Goal: Task Accomplishment & Management: Complete application form

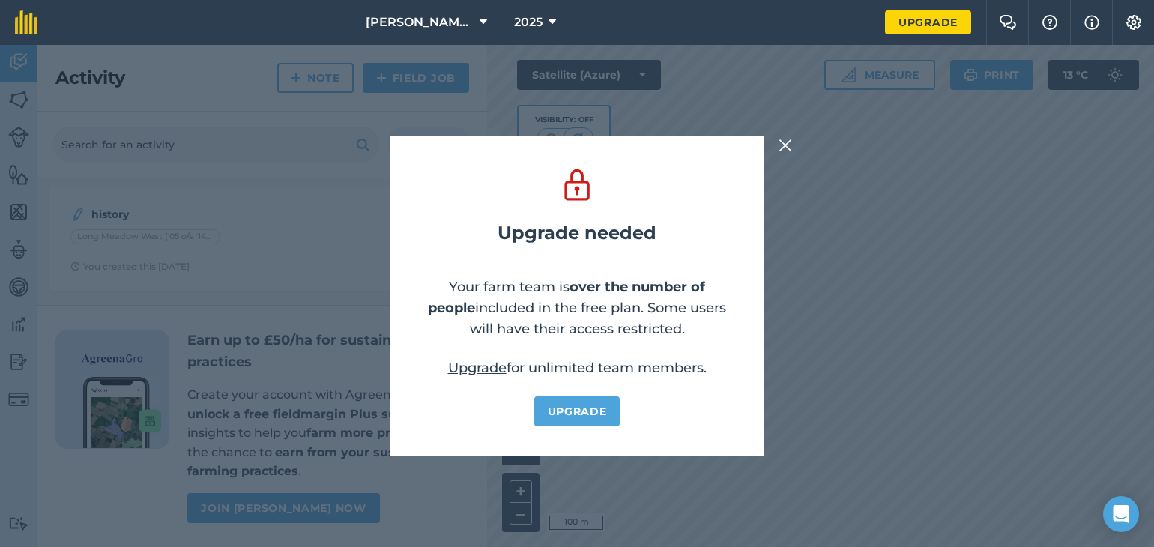
click at [782, 144] on img at bounding box center [784, 145] width 13 height 18
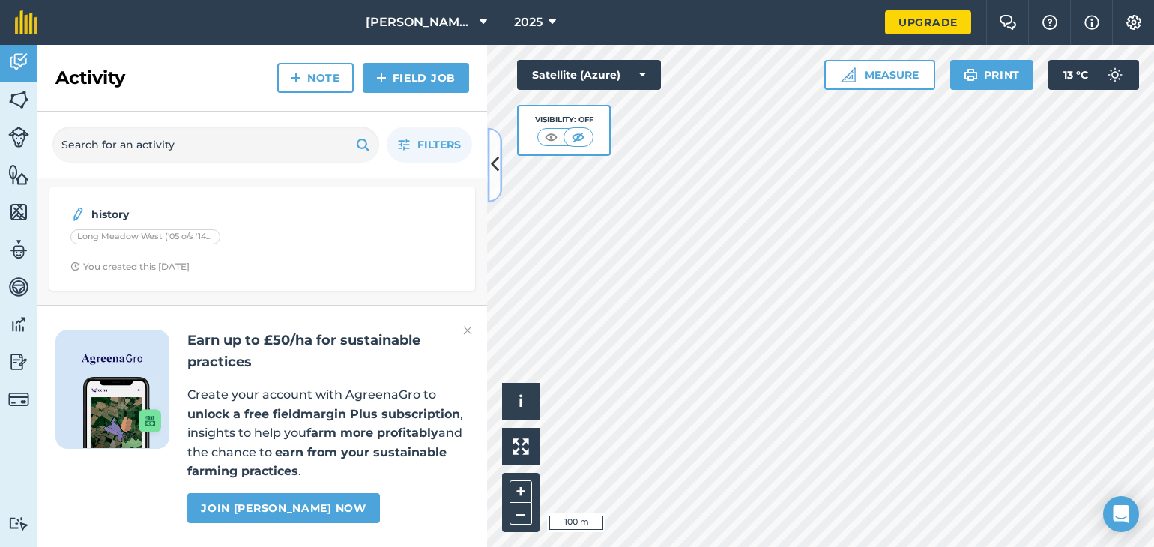
click at [491, 170] on icon at bounding box center [495, 165] width 8 height 26
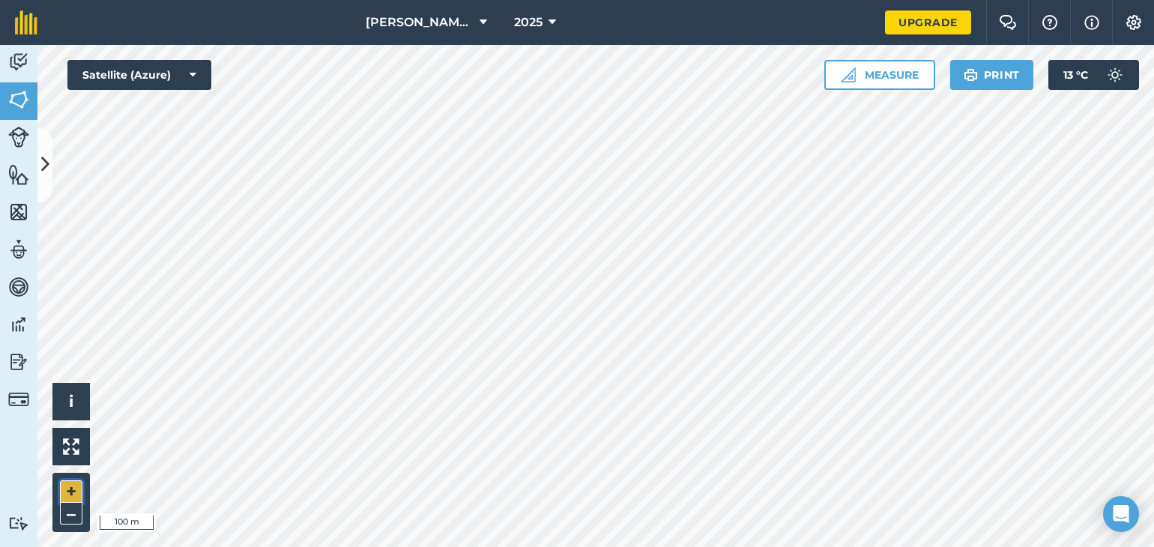
click at [78, 486] on button "+" at bounding box center [71, 491] width 22 height 22
click at [81, 487] on button "+" at bounding box center [71, 491] width 22 height 22
click at [45, 157] on icon at bounding box center [45, 165] width 8 height 26
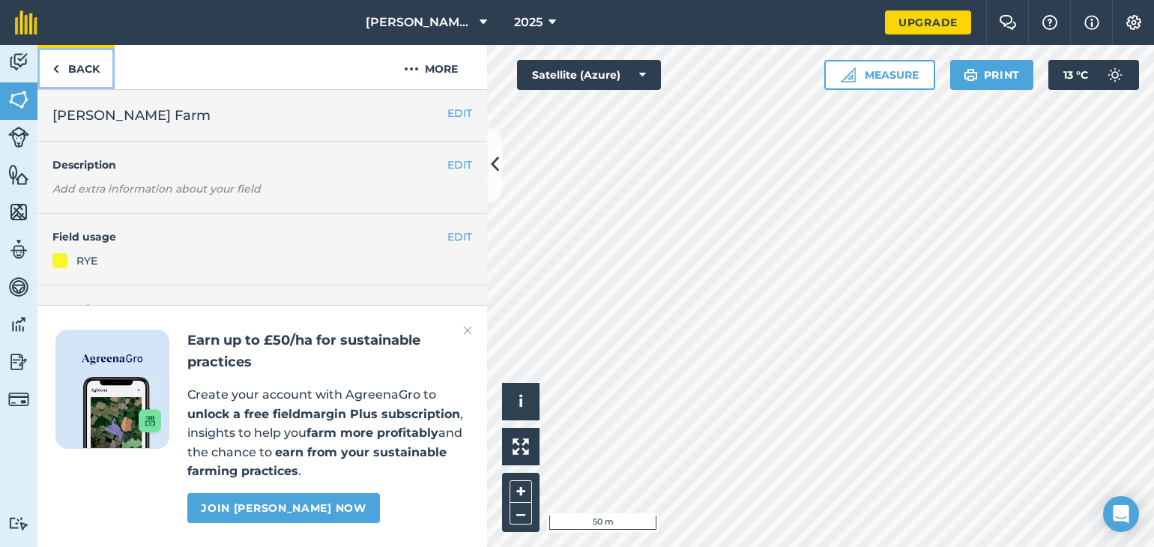
click at [75, 70] on link "Back" at bounding box center [75, 67] width 77 height 44
click at [79, 76] on link "Back" at bounding box center [75, 67] width 77 height 44
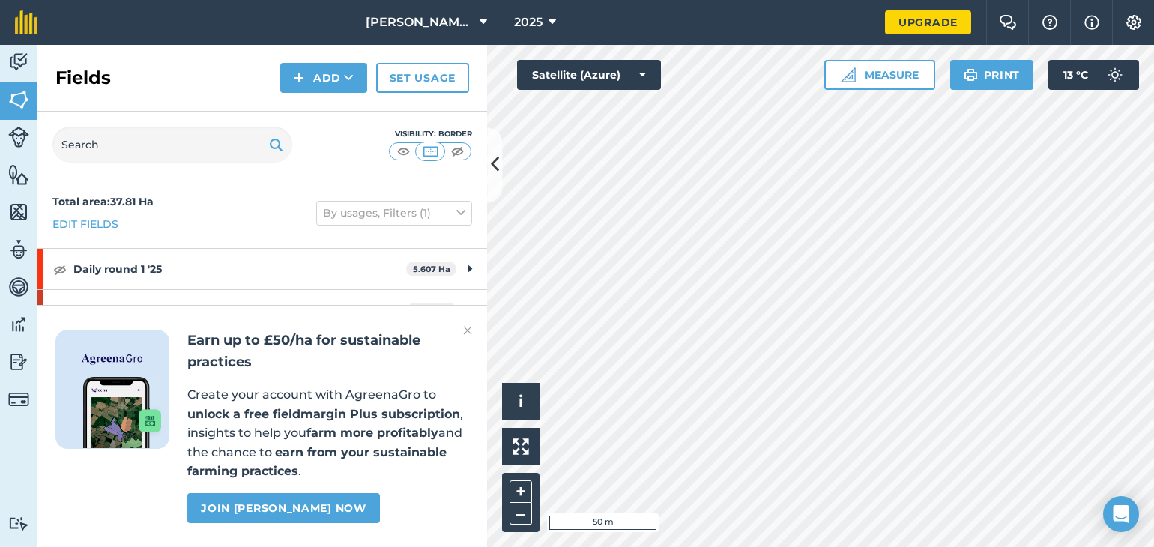
click at [463, 327] on img at bounding box center [467, 330] width 9 height 18
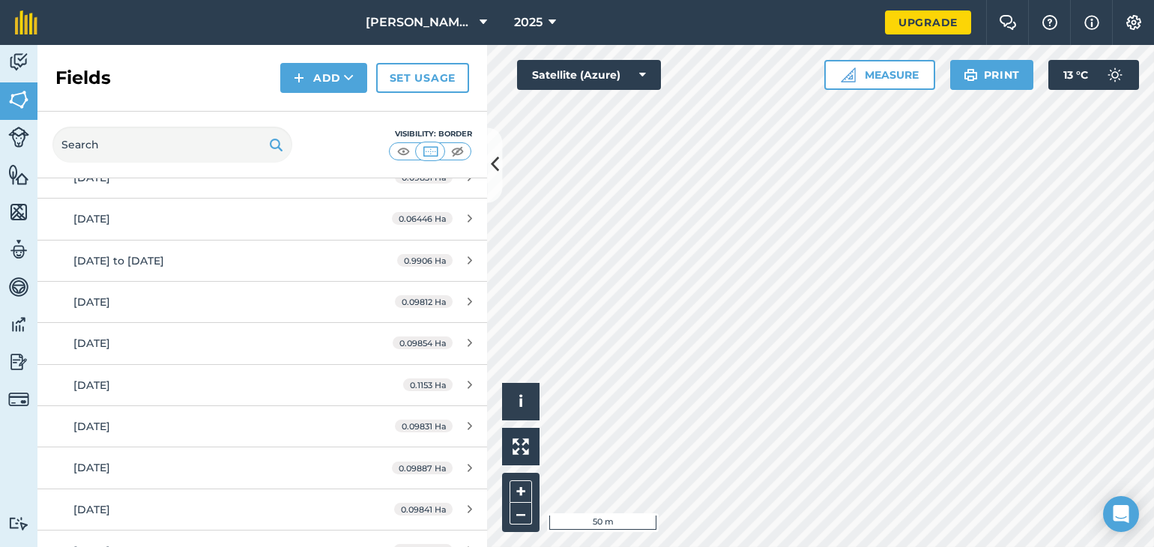
scroll to position [305, 0]
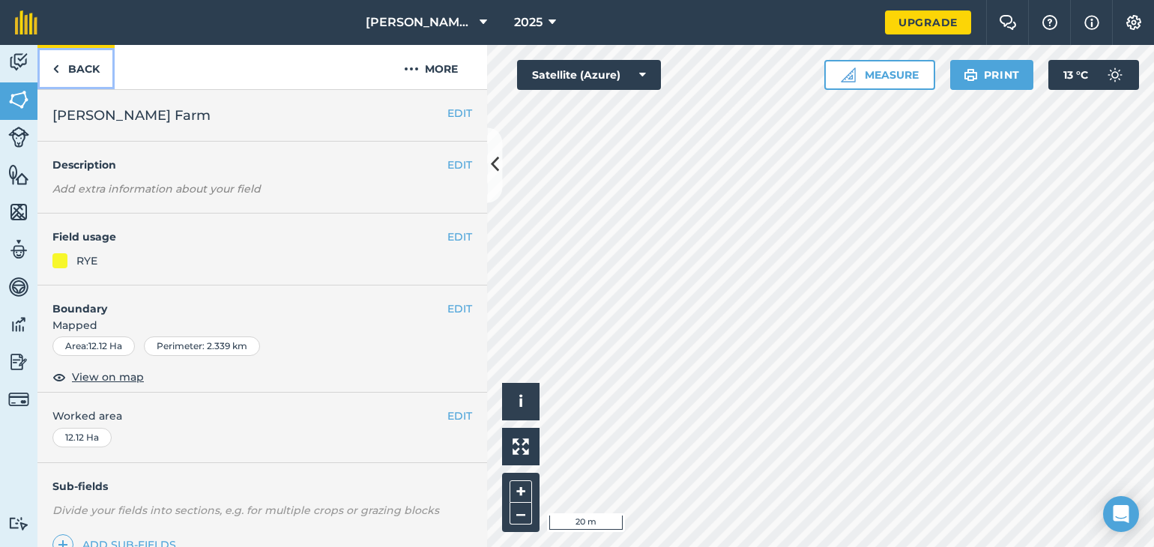
click at [76, 75] on link "Back" at bounding box center [75, 67] width 77 height 44
click at [63, 67] on link "Back" at bounding box center [75, 67] width 77 height 44
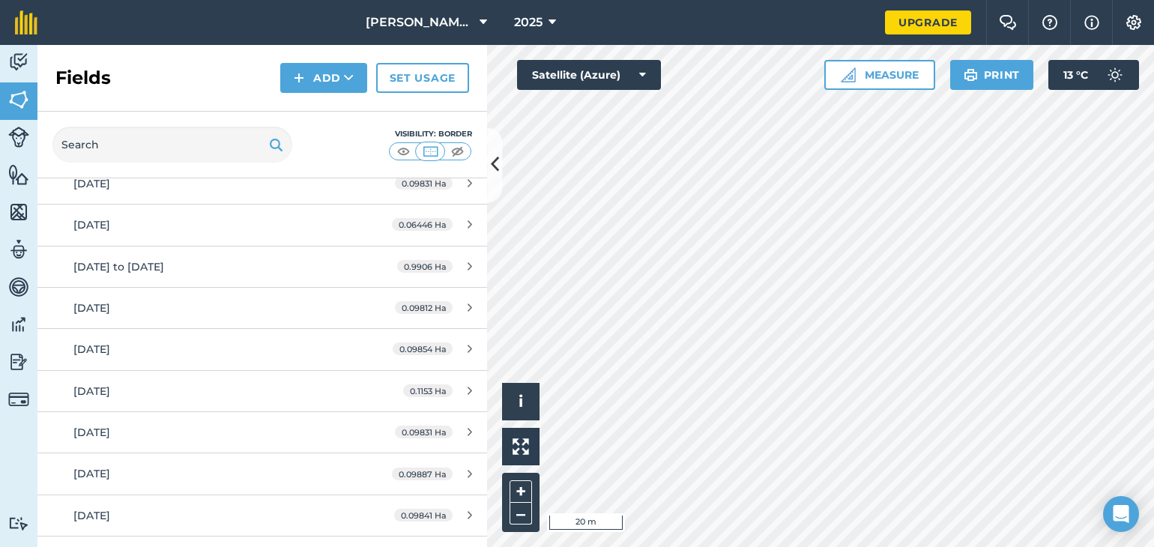
scroll to position [287, 0]
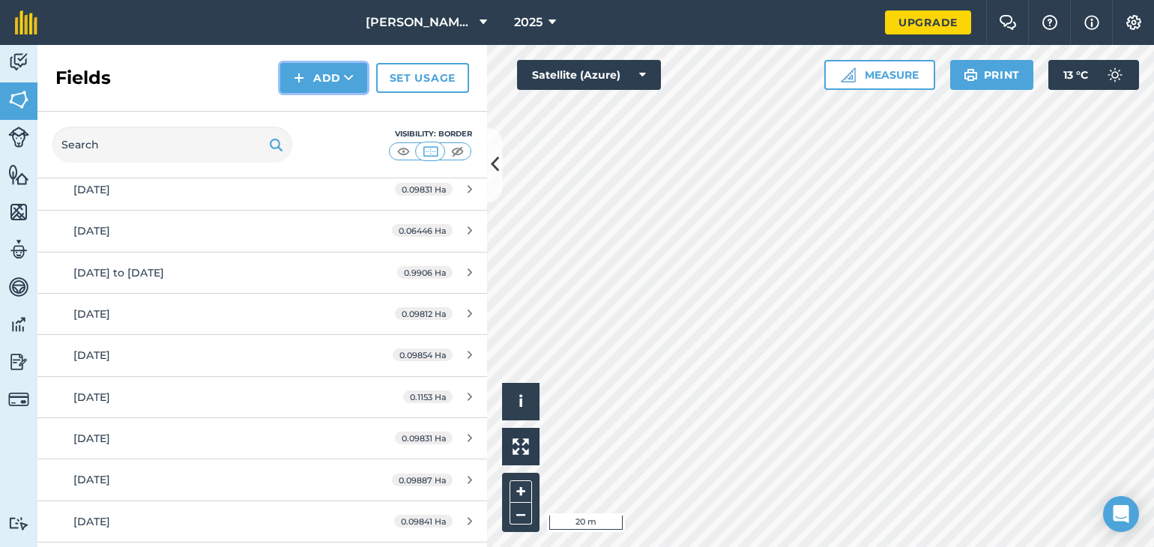
click at [321, 64] on button "Add" at bounding box center [323, 78] width 87 height 30
click at [330, 111] on link "Draw" at bounding box center [323, 111] width 82 height 33
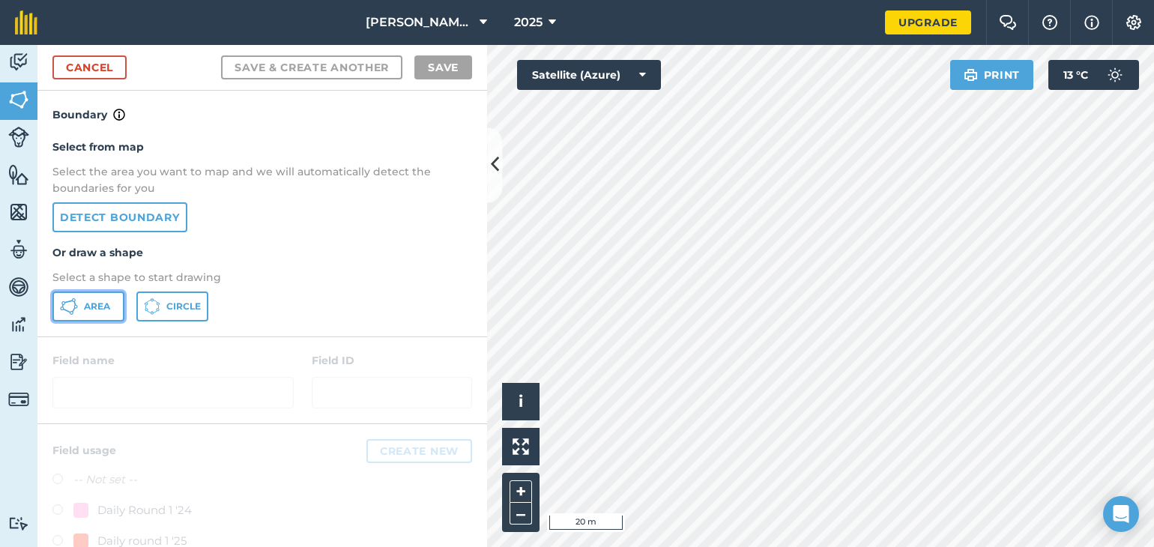
click at [79, 306] on button "Area" at bounding box center [88, 306] width 72 height 30
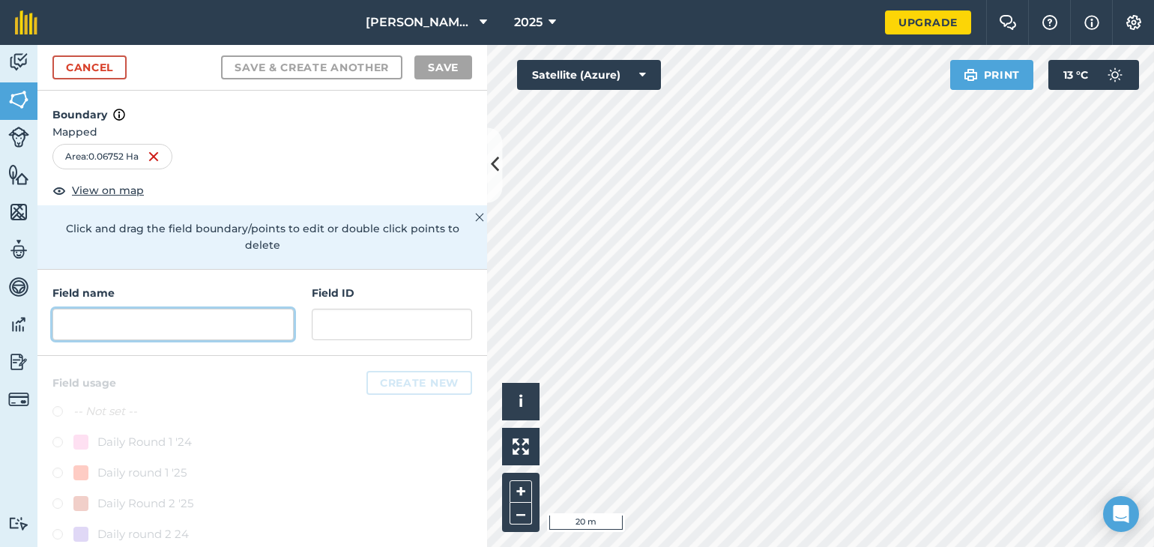
click at [154, 330] on input "text" at bounding box center [172, 324] width 241 height 31
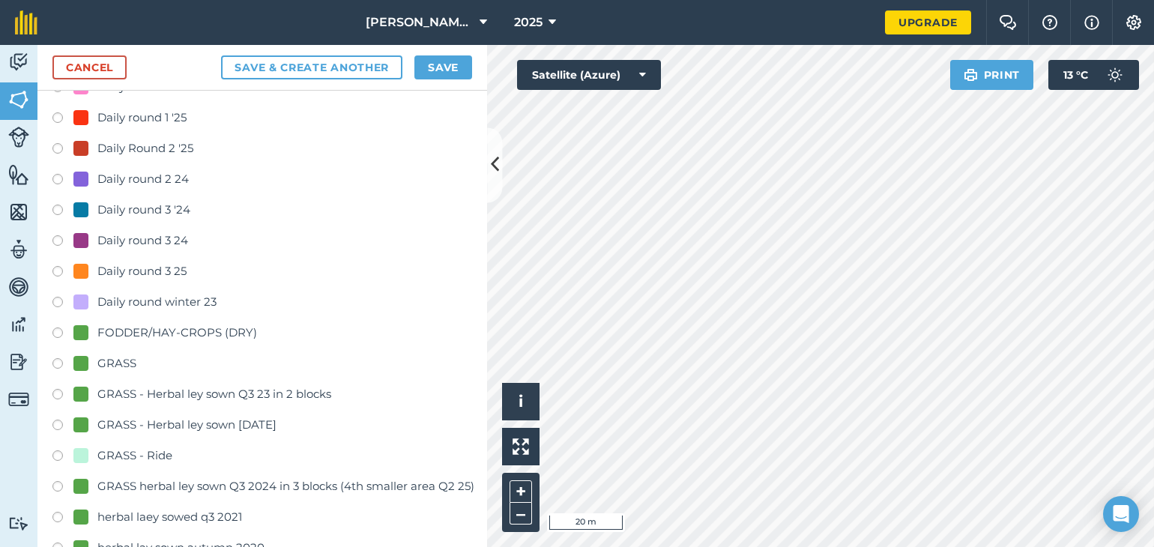
scroll to position [354, 0]
type input "12th-"
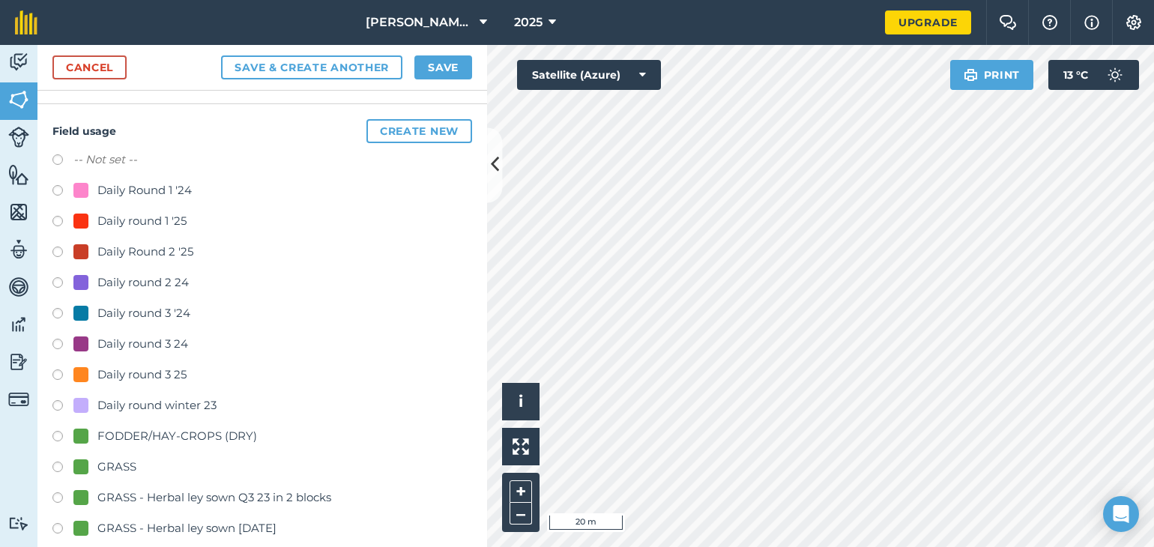
scroll to position [233, 0]
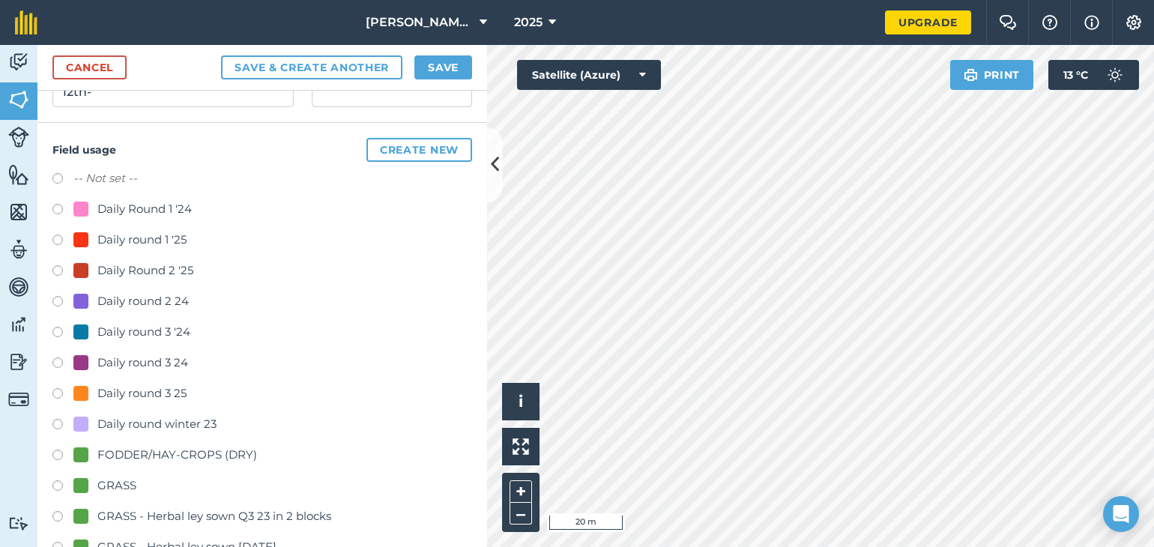
click at [54, 390] on label at bounding box center [62, 395] width 21 height 15
click at [340, 68] on button "Save & Create Another" at bounding box center [311, 67] width 181 height 24
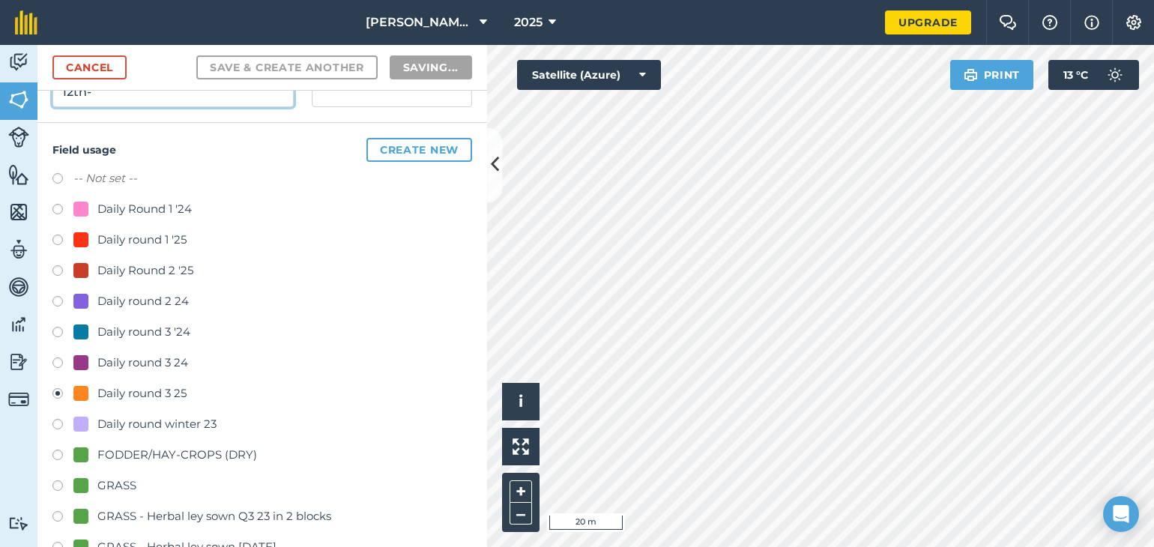
radio input "false"
